Goal: Book appointment/travel/reservation

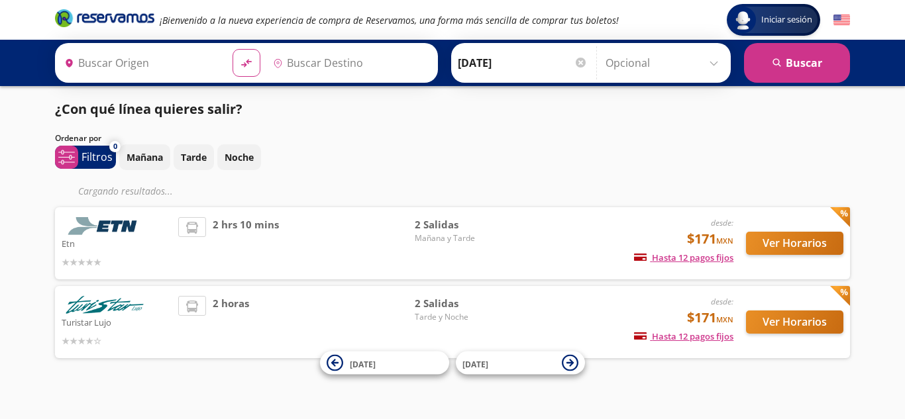
type input "[GEOGRAPHIC_DATA], [GEOGRAPHIC_DATA]"
type input "Toluca, [GEOGRAPHIC_DATA]"
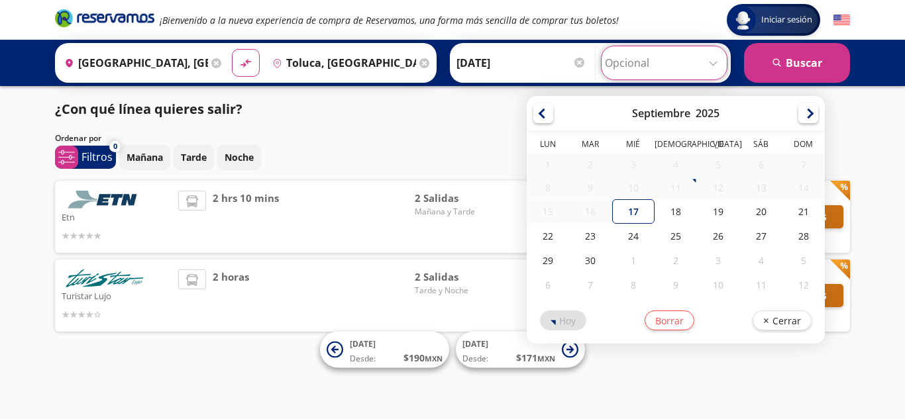
click at [689, 59] on input "Opcional" at bounding box center [664, 62] width 119 height 33
click at [628, 215] on div "17" at bounding box center [632, 211] width 42 height 25
type input "[DATE]"
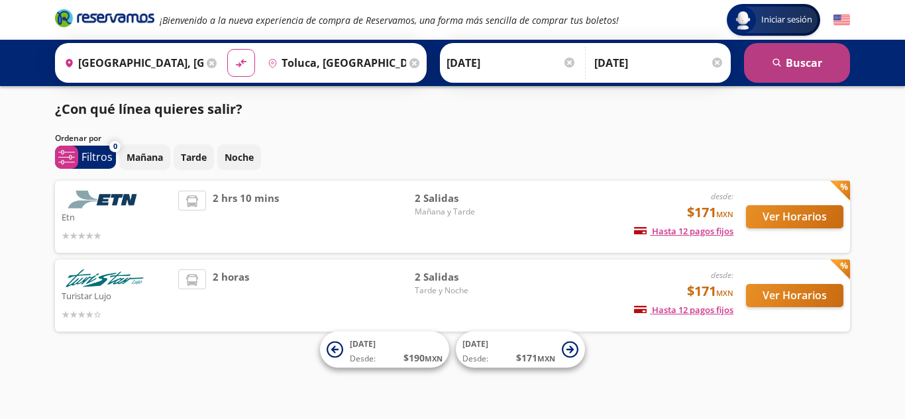
click at [791, 66] on button "search [GEOGRAPHIC_DATA]" at bounding box center [797, 63] width 106 height 40
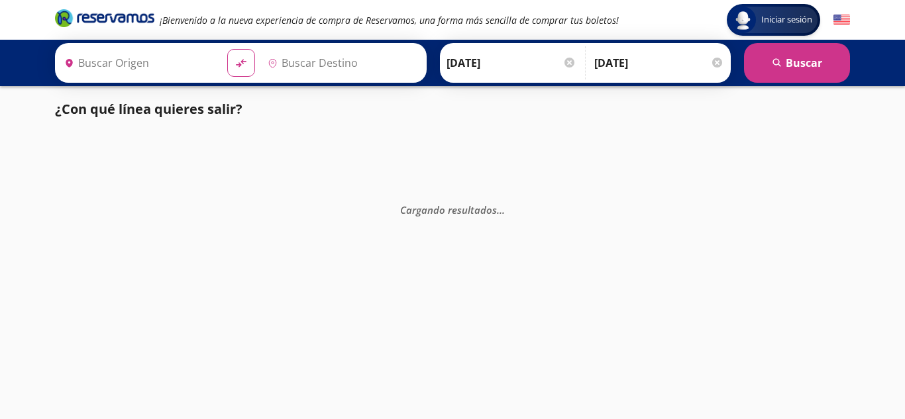
type input "[GEOGRAPHIC_DATA], [GEOGRAPHIC_DATA]"
type input "Toluca, [GEOGRAPHIC_DATA]"
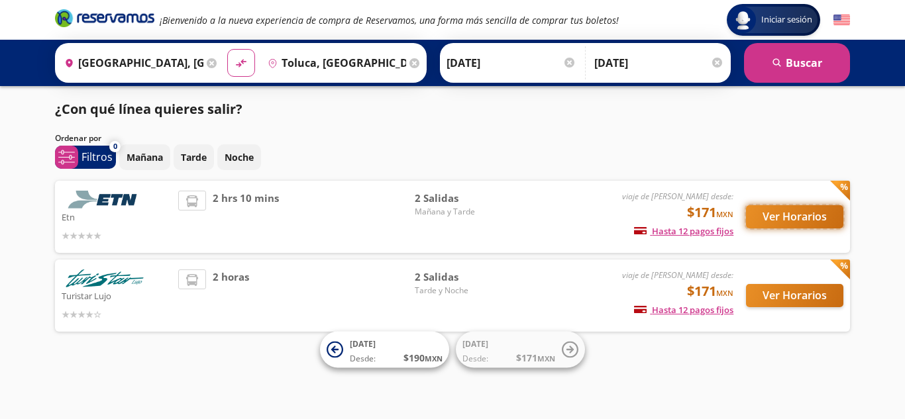
click at [805, 221] on button "Ver Horarios" at bounding box center [794, 216] width 97 height 23
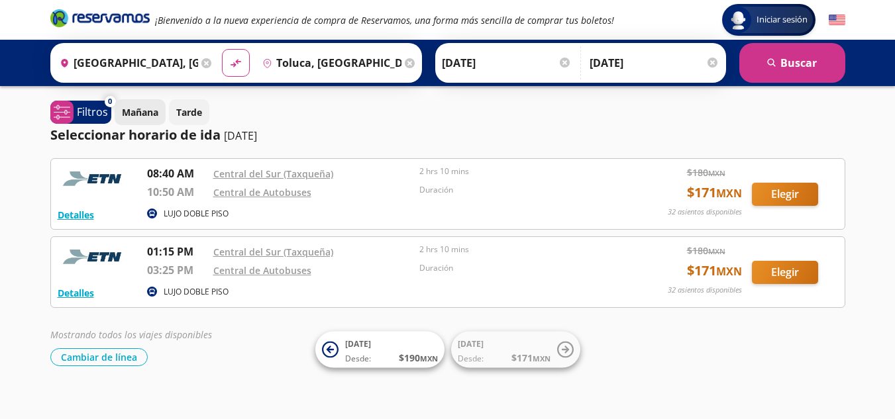
click at [137, 113] on p "Mañana" at bounding box center [140, 112] width 36 height 14
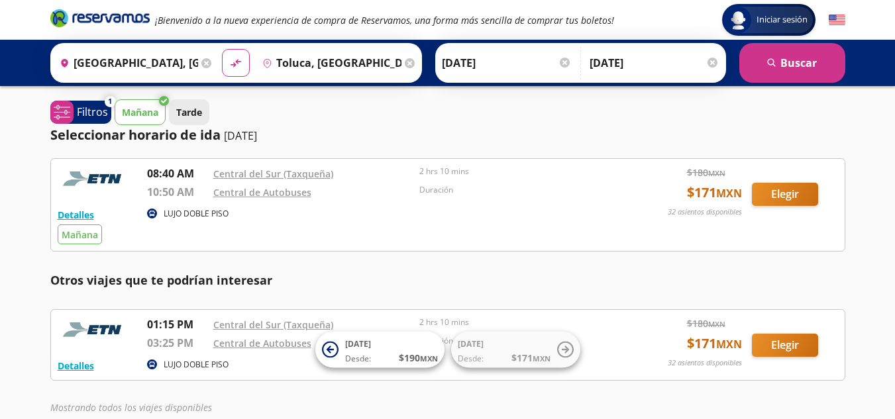
click at [187, 113] on p "Tarde" at bounding box center [189, 112] width 26 height 14
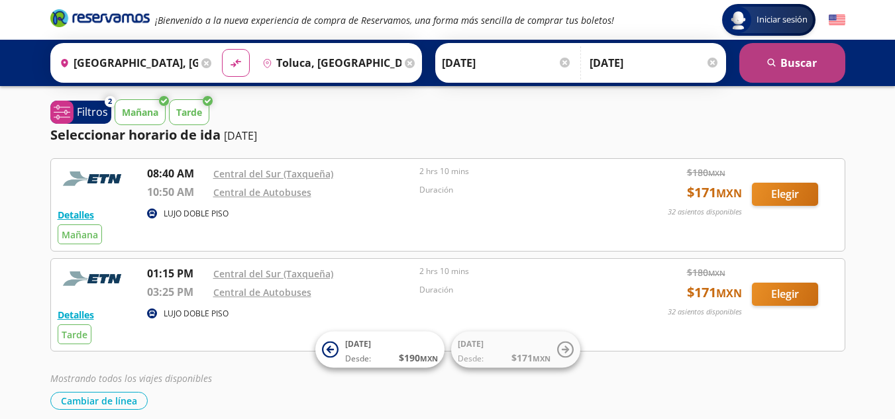
click at [785, 60] on button "search [GEOGRAPHIC_DATA]" at bounding box center [792, 63] width 106 height 40
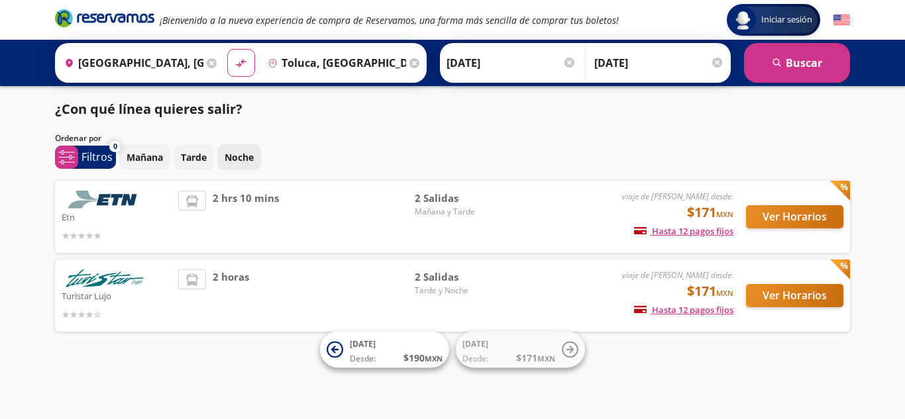
click at [252, 160] on p "Noche" at bounding box center [239, 157] width 29 height 14
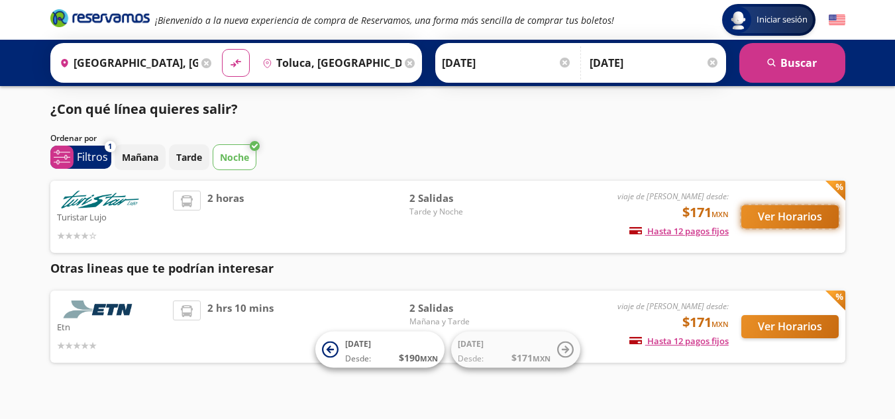
click at [798, 217] on button "Ver Horarios" at bounding box center [789, 216] width 97 height 23
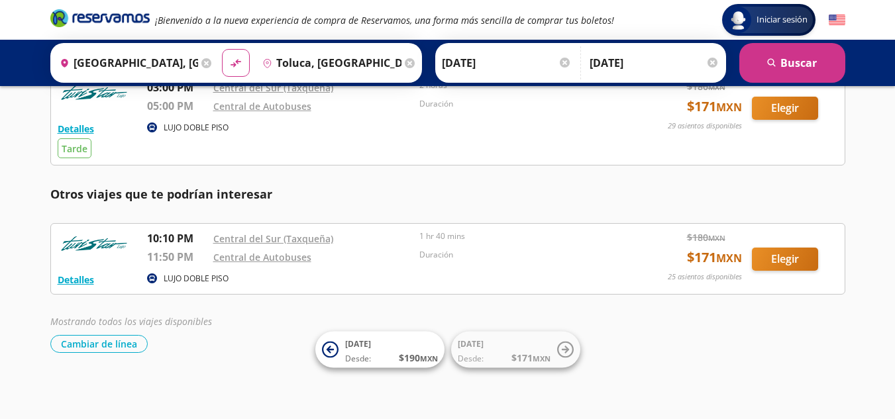
scroll to position [20, 0]
